Goal: Navigation & Orientation: Find specific page/section

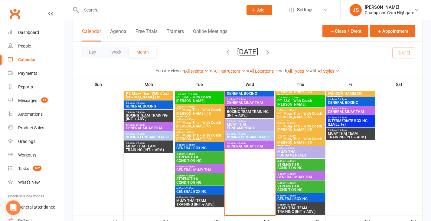
scroll to position [832, 0]
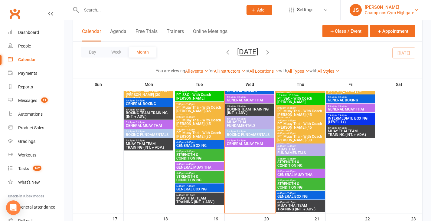
click at [371, 11] on div "Champions Gym Highgate" at bounding box center [388, 12] width 49 height 5
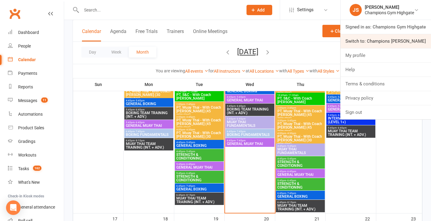
click at [380, 39] on link "Switch to: Champions [PERSON_NAME]" at bounding box center [385, 41] width 90 height 14
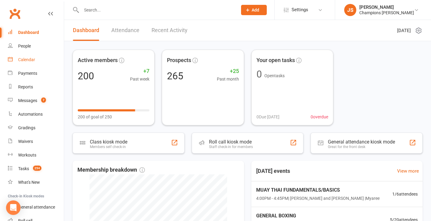
click at [27, 61] on div "Calendar" at bounding box center [26, 59] width 17 height 5
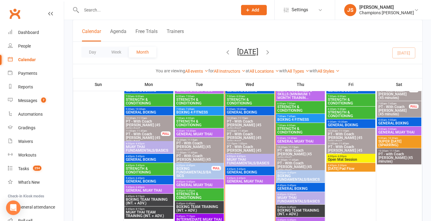
scroll to position [394, 0]
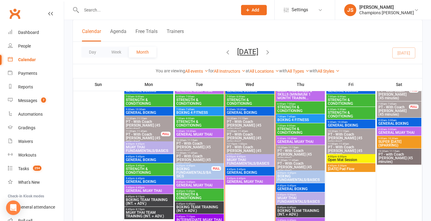
click at [251, 171] on span "GENERAL BOXING" at bounding box center [249, 172] width 47 height 4
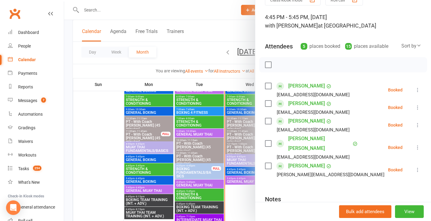
scroll to position [33, 0]
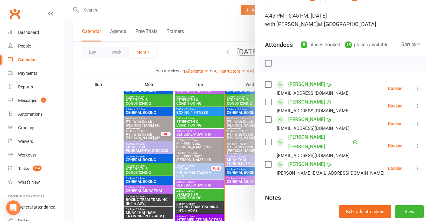
click at [241, 196] on div at bounding box center [247, 110] width 366 height 221
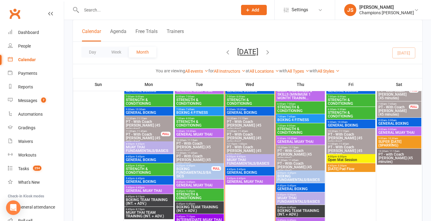
click at [250, 180] on span "GENERAL MUAY THAI" at bounding box center [249, 181] width 47 height 4
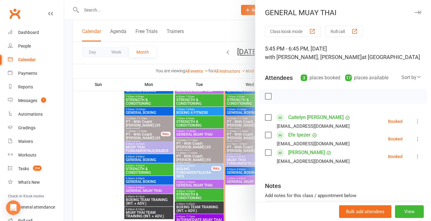
click at [242, 197] on div at bounding box center [247, 110] width 366 height 221
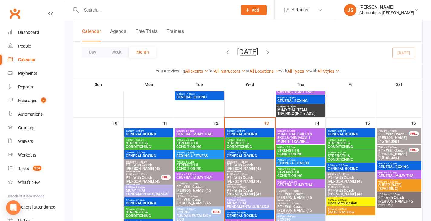
scroll to position [344, 0]
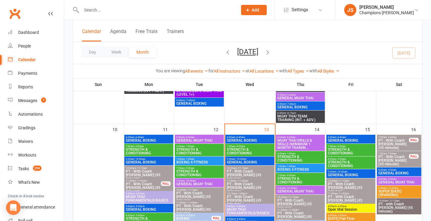
click at [293, 141] on span "MUAY THAI DRILLS & SKILLS (MINIMUM 1 MONTH TRAININ..." at bounding box center [300, 143] width 47 height 11
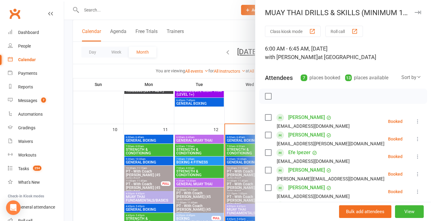
click at [217, 42] on div at bounding box center [247, 110] width 366 height 221
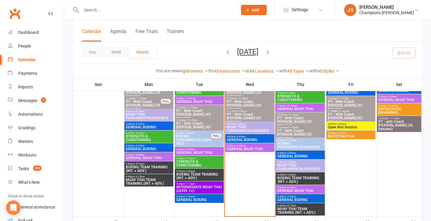
scroll to position [434, 0]
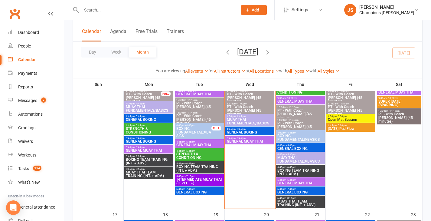
click at [261, 129] on span "4:45pm - 5:45pm" at bounding box center [249, 129] width 47 height 3
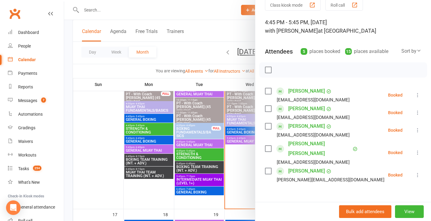
scroll to position [27, 0]
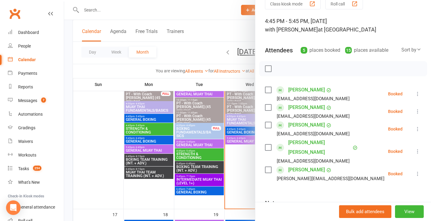
click at [242, 169] on div at bounding box center [247, 110] width 366 height 221
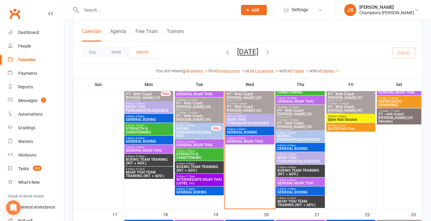
click at [253, 142] on span "GENERAL MUAY THAI" at bounding box center [249, 141] width 47 height 4
